Goal: Transaction & Acquisition: Purchase product/service

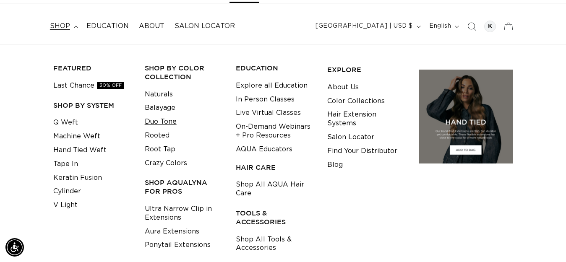
scroll to position [84, 0]
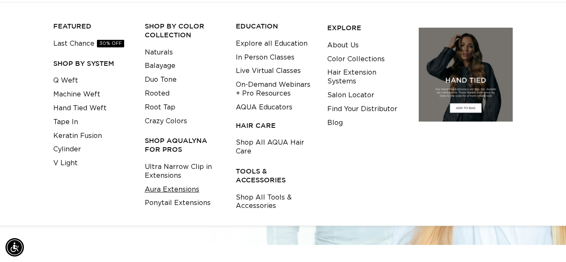
click at [162, 194] on link "Aura Extensions" at bounding box center [172, 190] width 55 height 14
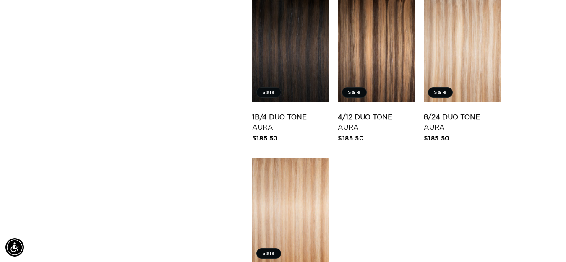
scroll to position [1006, 0]
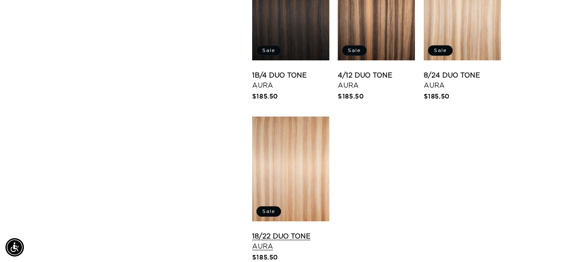
click at [291, 231] on link "18/22 Duo Tone Aura" at bounding box center [290, 241] width 77 height 20
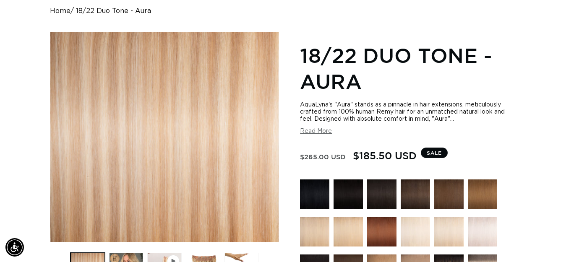
scroll to position [168, 0]
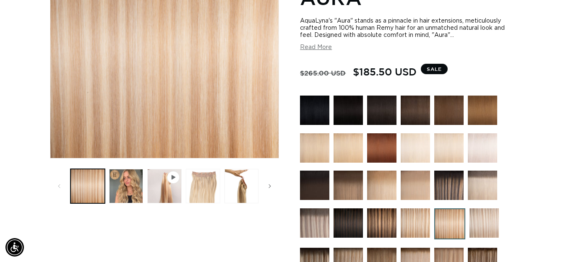
click at [204, 177] on button "Load image 3 in gallery view" at bounding box center [203, 186] width 34 height 34
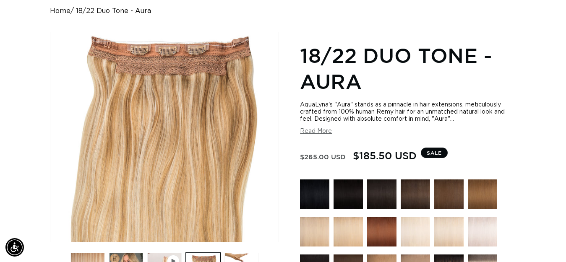
scroll to position [126, 0]
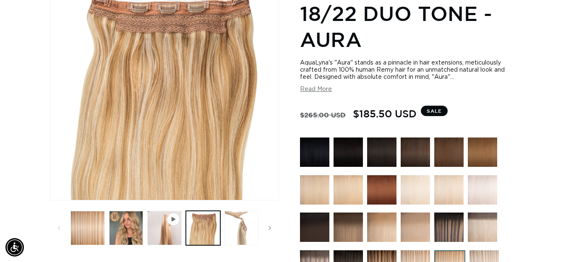
click at [236, 221] on button "Load image 4 in gallery view" at bounding box center [241, 228] width 34 height 34
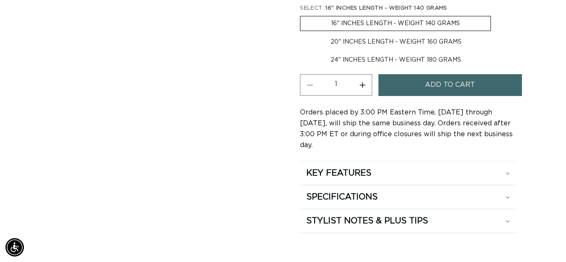
scroll to position [493, 0]
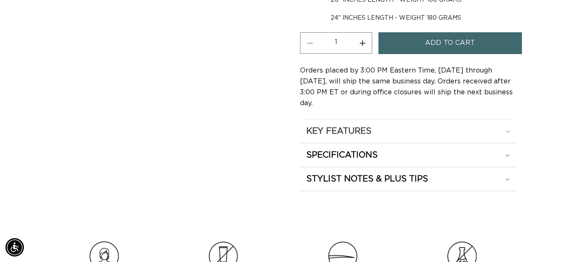
click at [372, 120] on summary "KEY FEATURES" at bounding box center [408, 131] width 216 height 23
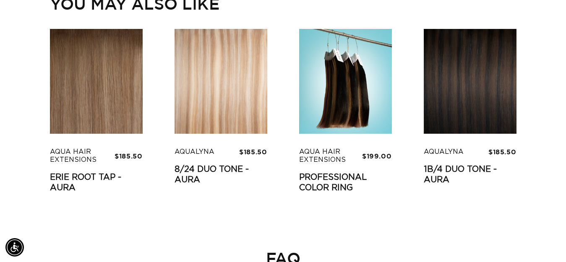
scroll to position [1961, 0]
